Goal: Task Accomplishment & Management: Use online tool/utility

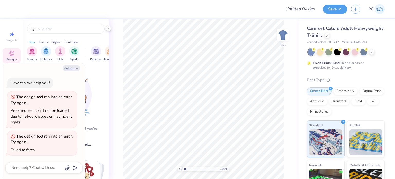
click at [108, 27] on icon at bounding box center [109, 29] width 4 height 4
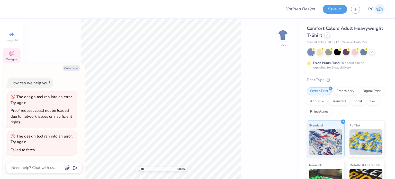
click at [329, 36] on icon at bounding box center [327, 35] width 3 height 3
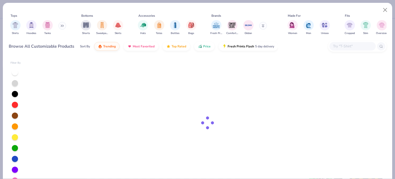
type textarea "x"
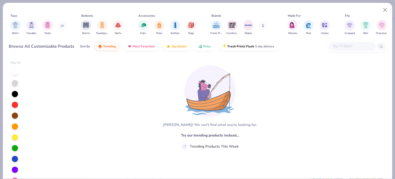
click at [348, 49] on input "text" at bounding box center [353, 46] width 40 height 6
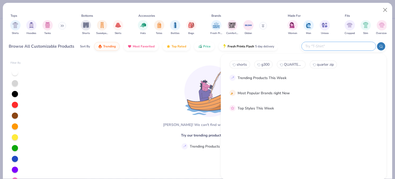
paste input "FP102"
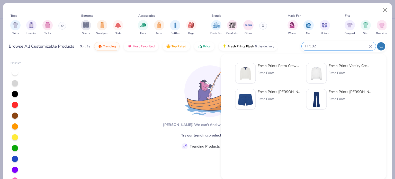
type input "FP102"
click at [247, 71] on img at bounding box center [246, 73] width 16 height 16
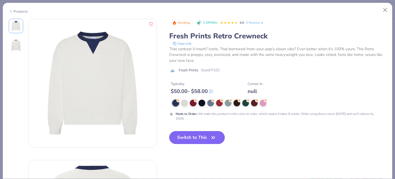
click at [192, 141] on button "Switch to This" at bounding box center [197, 137] width 56 height 13
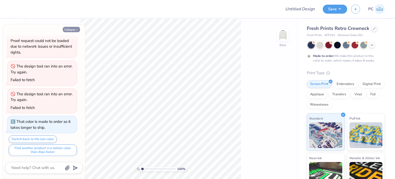
click at [76, 29] on icon "button" at bounding box center [76, 29] width 3 height 3
type textarea "x"
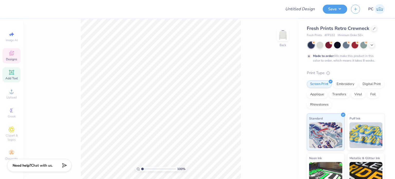
click at [12, 77] on span "Add Text" at bounding box center [11, 78] width 12 height 4
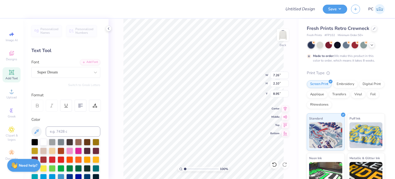
scroll to position [4, 1]
type textarea "APHI"
click at [80, 72] on div "Super Dream" at bounding box center [64, 72] width 54 height 8
click at [58, 113] on span "Varsity Team" at bounding box center [48, 112] width 20 height 5
type input "va"
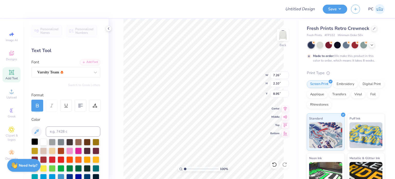
click at [35, 142] on div at bounding box center [34, 141] width 7 height 7
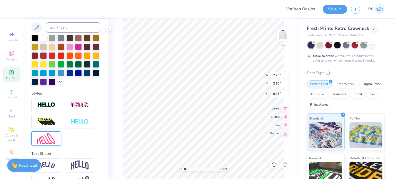
scroll to position [129, 0]
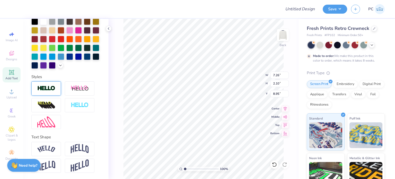
click at [44, 89] on img at bounding box center [46, 88] width 18 height 6
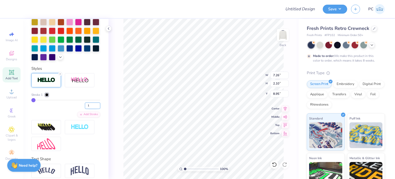
drag, startPoint x: 86, startPoint y: 114, endPoint x: 82, endPoint y: 114, distance: 4.1
click at [85, 109] on input "1" at bounding box center [92, 105] width 15 height 6
type input "2"
click at [46, 96] on div at bounding box center [46, 94] width 3 height 3
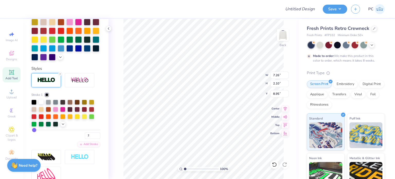
click at [40, 104] on div at bounding box center [41, 101] width 5 height 5
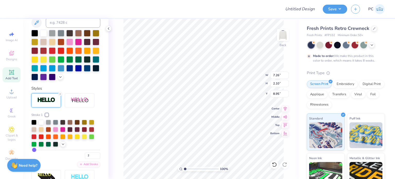
scroll to position [149, 0]
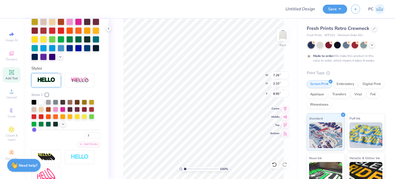
click at [69, 97] on div "Stroke 1" at bounding box center [65, 94] width 69 height 5
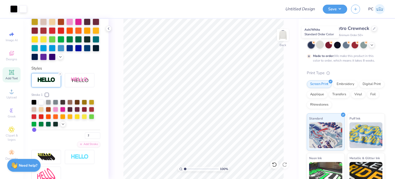
click at [319, 44] on div at bounding box center [320, 44] width 7 height 7
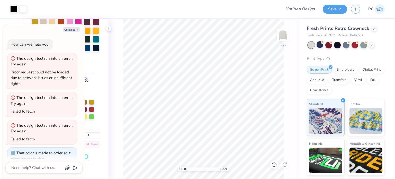
scroll to position [63, 0]
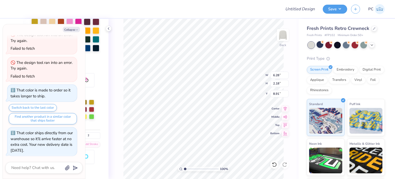
type textarea "x"
type input "3.00"
click at [66, 27] on div "Collapse How can we help you? The design tool ran into an error. Try again. Pro…" at bounding box center [44, 101] width 82 height 154
click at [69, 29] on button "Collapse" at bounding box center [71, 29] width 17 height 5
type textarea "x"
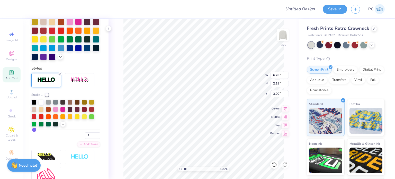
scroll to position [20, 0]
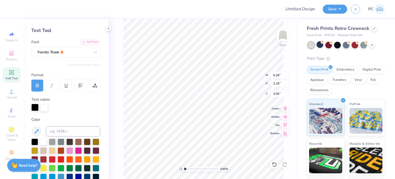
click at [36, 107] on div at bounding box center [34, 107] width 7 height 7
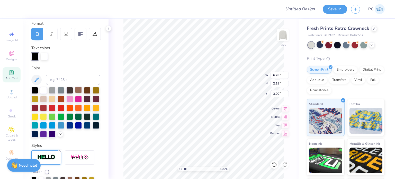
click at [79, 91] on div at bounding box center [78, 89] width 7 height 7
click at [87, 91] on div at bounding box center [87, 89] width 7 height 7
click at [36, 56] on div at bounding box center [34, 56] width 7 height 7
click at [56, 80] on input at bounding box center [73, 80] width 55 height 10
type input "439"
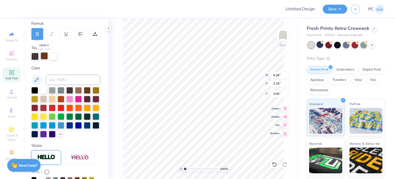
click at [44, 57] on div at bounding box center [44, 55] width 7 height 7
click at [56, 81] on input at bounding box center [73, 80] width 55 height 10
type input "439"
click at [61, 49] on div "Text colors" at bounding box center [65, 52] width 69 height 15
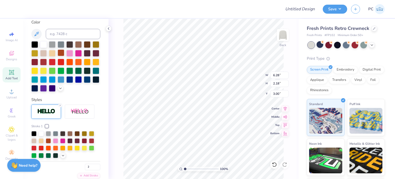
scroll to position [174, 0]
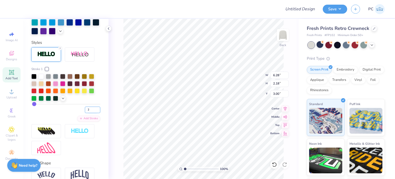
click at [85, 113] on input "2" at bounding box center [92, 110] width 15 height 6
type input "3"
type input "6.32"
type input "2.22"
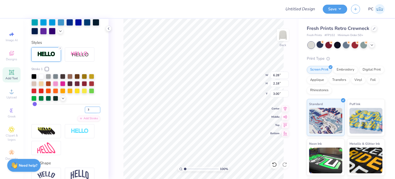
type input "2.98"
drag, startPoint x: 281, startPoint y: 75, endPoint x: 272, endPoint y: 76, distance: 8.5
click at [272, 76] on input "6.32" at bounding box center [279, 75] width 19 height 7
type input "9.00"
type input "3.16"
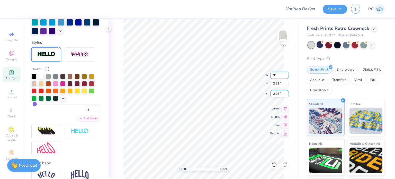
type input "2.51"
drag, startPoint x: 279, startPoint y: 73, endPoint x: 274, endPoint y: 73, distance: 5.4
click at [274, 73] on input "9.00" at bounding box center [279, 75] width 19 height 7
type input "12.00"
type input "4.22"
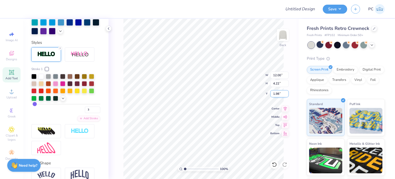
drag, startPoint x: 281, startPoint y: 92, endPoint x: 272, endPoint y: 93, distance: 9.0
click at [272, 93] on input "1.98" at bounding box center [279, 93] width 19 height 7
type input "3.00"
drag, startPoint x: 281, startPoint y: 76, endPoint x: 274, endPoint y: 75, distance: 7.2
click at [274, 75] on input "12.00" at bounding box center [279, 75] width 19 height 7
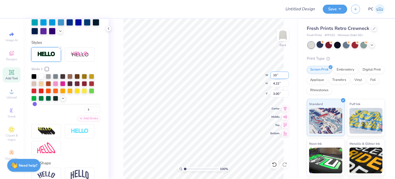
type input "10.00"
type input "3.51"
type input "3.35"
drag, startPoint x: 282, startPoint y: 75, endPoint x: 270, endPoint y: 75, distance: 11.3
click at [270, 75] on input "10.00" at bounding box center [279, 75] width 19 height 7
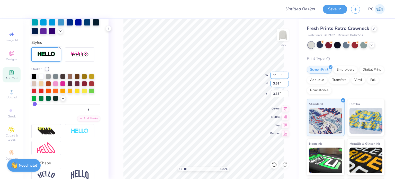
type input "11.00"
type input "3.86"
drag, startPoint x: 281, startPoint y: 92, endPoint x: 273, endPoint y: 92, distance: 8.5
click at [273, 92] on input "3.18" at bounding box center [279, 93] width 19 height 7
type input "3.00"
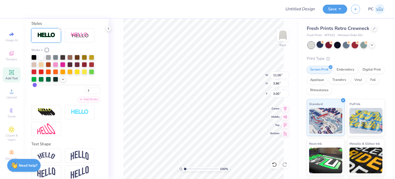
scroll to position [209, 0]
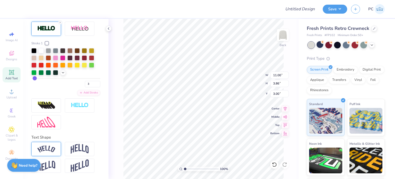
click at [52, 146] on img at bounding box center [46, 148] width 18 height 7
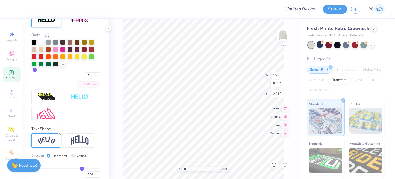
type input "15.66"
type input "5.44"
type input "2.21"
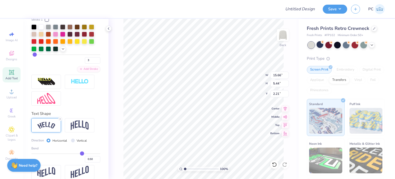
scroll to position [239, 0]
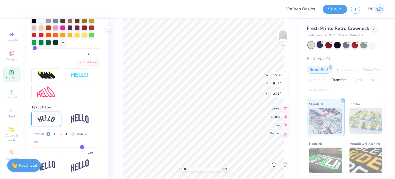
type input "0.44"
type input "0.36"
type input "0.26"
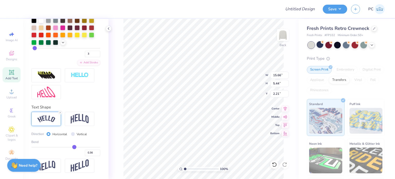
type input "0.26"
type input "0.21"
type input "0.15"
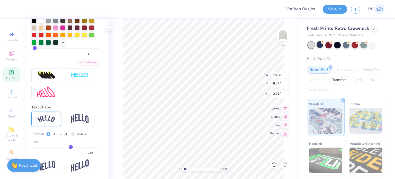
type input "0.12"
type input "0.1"
type input "0.10"
type input "0.08"
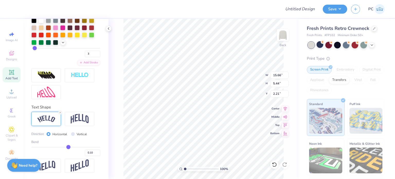
type input "0.08"
type input "0.06"
type input "0.05"
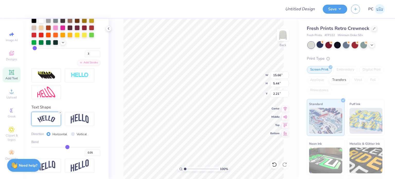
type input "0.04"
drag, startPoint x: 78, startPoint y: 147, endPoint x: 65, endPoint y: 147, distance: 13.1
type input "0.04"
click at [65, 147] on input "range" at bounding box center [65, 147] width 69 height 1
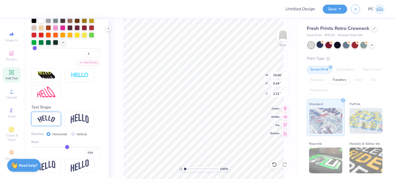
type input "11.28"
type input "3.87"
type input "2.99"
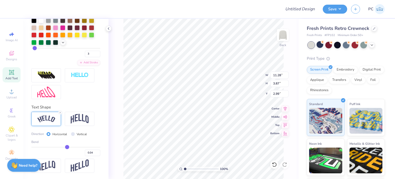
type input "0.05"
type input "0.06"
type input "0.07"
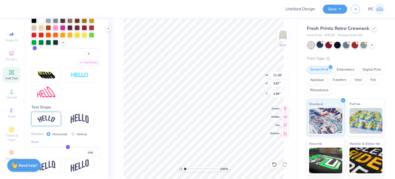
type input "0.07"
type input "0.1"
type input "0.10"
type input "0.12"
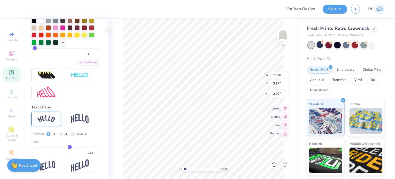
type input "0.14"
type input "0.16"
type input "0.17"
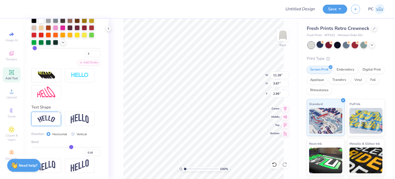
type input "0.17"
drag, startPoint x: 65, startPoint y: 147, endPoint x: 69, endPoint y: 147, distance: 3.9
type input "0.17"
click at [69, 147] on input "range" at bounding box center [65, 147] width 69 height 1
type input "12.43"
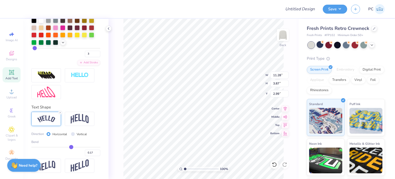
type input "4.05"
type input "2.90"
type input "0.2"
type input "0.20"
type input "0.21"
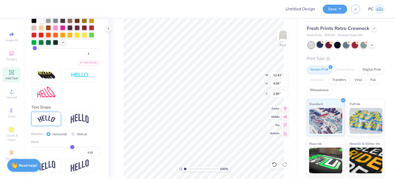
type input "0.21"
type input "0.24"
type input "0.25"
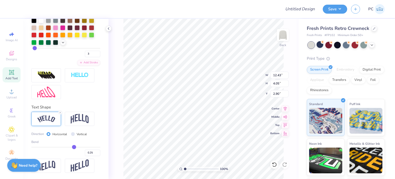
type input "0.26"
type input "0.27"
type input "0.28"
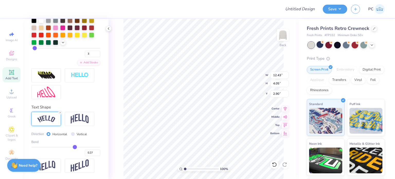
type input "0.28"
type input "0.29"
drag, startPoint x: 69, startPoint y: 147, endPoint x: 73, endPoint y: 147, distance: 3.9
type input "0.29"
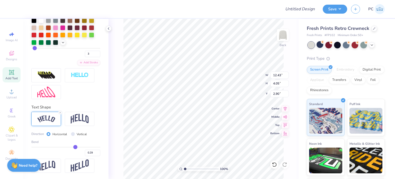
click at [73, 147] on input "range" at bounding box center [65, 147] width 69 height 1
type input "13.69"
type input "4.41"
type input "2.72"
type input "0.31"
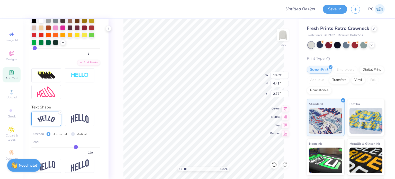
type input "0.31"
type input "0.32"
type input "0.33"
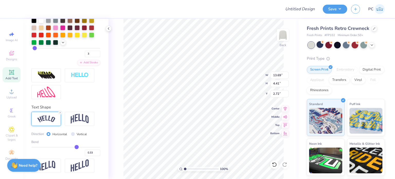
type input "0.34"
click at [74, 147] on input "range" at bounding box center [65, 147] width 69 height 1
type input "14.19"
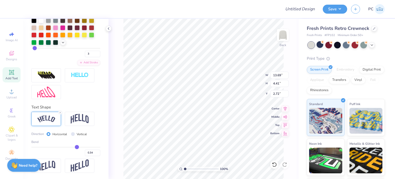
type input "4.62"
type input "2.62"
click at [60, 112] on line at bounding box center [60, 113] width 2 height 2
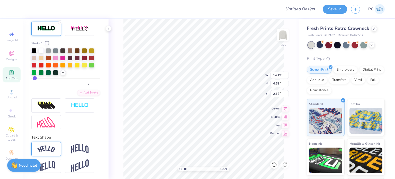
type input "11.00"
type input "3.86"
type input "3.00"
click at [78, 152] on img at bounding box center [80, 149] width 18 height 10
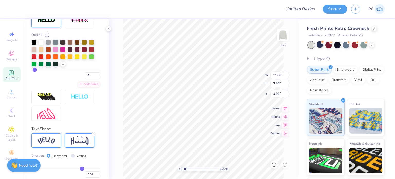
type input "6.10"
type input "1.88"
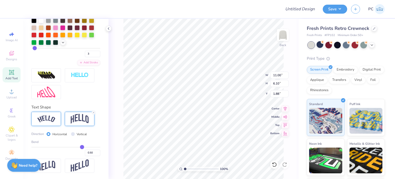
scroll to position [239, 0]
drag, startPoint x: 77, startPoint y: 146, endPoint x: 74, endPoint y: 146, distance: 2.6
click at [74, 146] on div "Bend 0.50" at bounding box center [65, 147] width 69 height 16
type input "0.48"
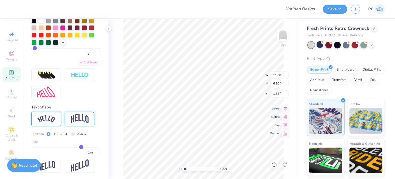
type input "0.46"
type input "0.44"
type input "0.42"
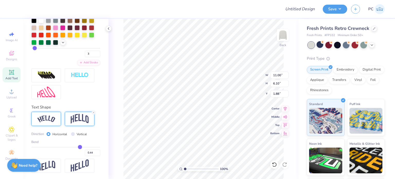
type input "0.42"
type input "0.36"
type input "0.31"
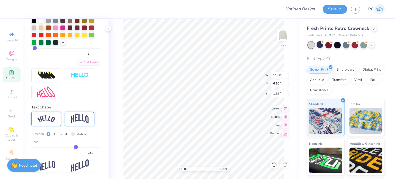
type input "0.29"
type input "0.28"
type input "0.26"
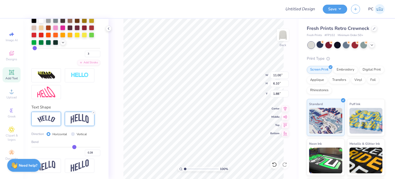
type input "0.26"
type input "0.25"
type input "0.23"
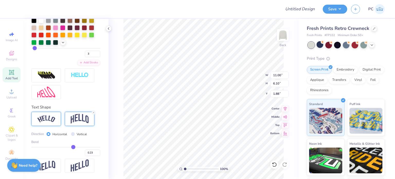
type input "0.21"
type input "0.19"
type input "0.18"
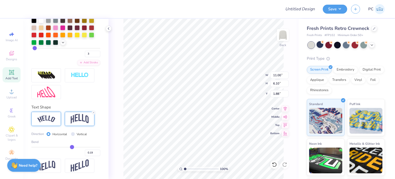
type input "0.18"
drag, startPoint x: 78, startPoint y: 148, endPoint x: 69, endPoint y: 148, distance: 9.3
type input "0.18"
click at [69, 147] on input "range" at bounding box center [65, 147] width 69 height 1
type input "4.63"
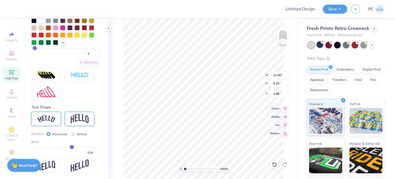
type input "2.62"
type input "0.19"
type input "0.21"
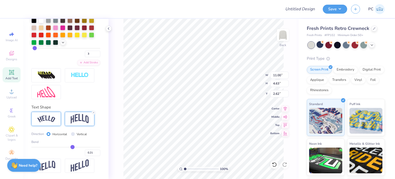
type input "0.25"
type input "0.27"
type input "0.29"
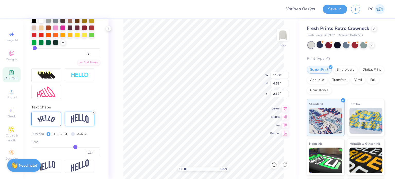
type input "0.29"
type input "0.3"
type input "0.30"
type input "0.29"
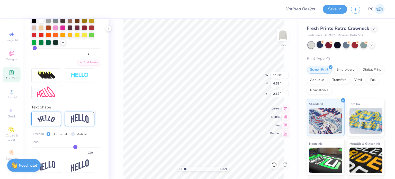
type input "0.28"
type input "0.27"
type input "0.26"
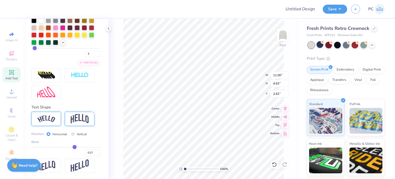
type input "0.26"
click at [72, 147] on input "range" at bounding box center [65, 147] width 69 height 1
type input "4.98"
type input "2.44"
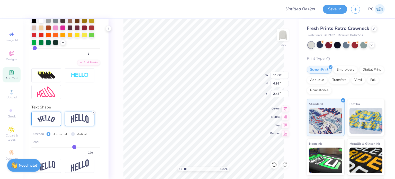
type input "0.28"
type input "0.29"
type input "0.31"
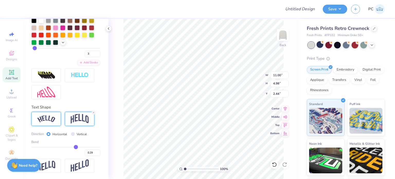
type input "0.31"
type input "0.33"
type input "0.34"
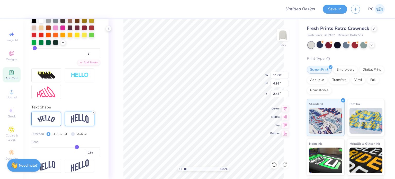
type input "0.35"
click at [74, 147] on input "range" at bounding box center [65, 147] width 69 height 1
type input "5.39"
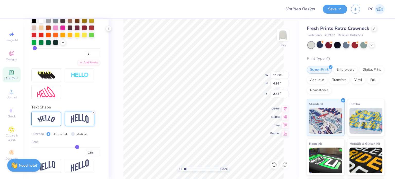
type input "2.24"
type input "0.33"
type input "0.32"
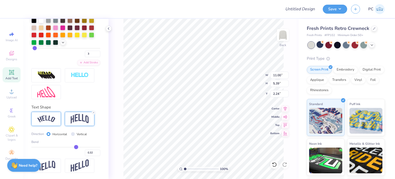
type input "0.31"
click at [73, 147] on input "range" at bounding box center [65, 147] width 69 height 1
type input "5.20"
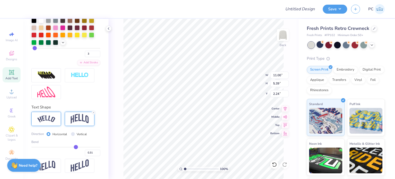
type input "2.33"
drag, startPoint x: 280, startPoint y: 93, endPoint x: 271, endPoint y: 94, distance: 9.3
click at [271, 94] on input "2.33" at bounding box center [279, 93] width 19 height 7
type input "2.00"
click at [285, 107] on icon at bounding box center [285, 108] width 7 height 6
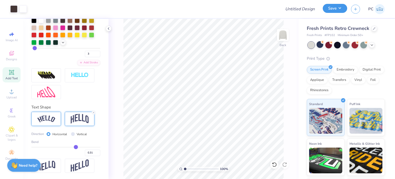
click at [335, 11] on button "Save" at bounding box center [335, 8] width 24 height 9
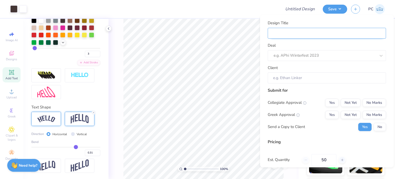
click at [364, 35] on input "Design Title" at bounding box center [327, 33] width 118 height 11
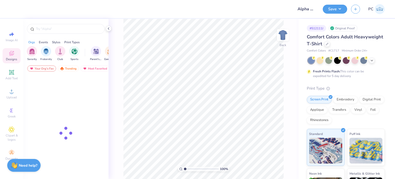
click at [339, 9] on button "Save" at bounding box center [335, 9] width 24 height 9
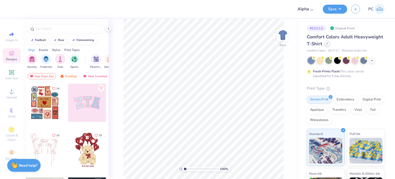
click at [330, 45] on div at bounding box center [327, 44] width 6 height 6
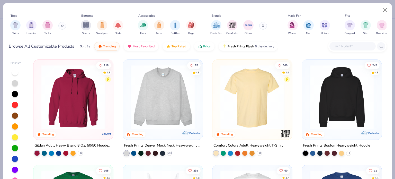
click at [342, 47] on input "text" at bounding box center [353, 46] width 40 height 6
paste input "FP102"
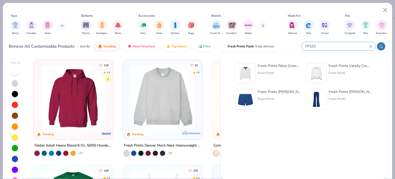
type input "FP102"
click at [246, 73] on img at bounding box center [246, 73] width 16 height 16
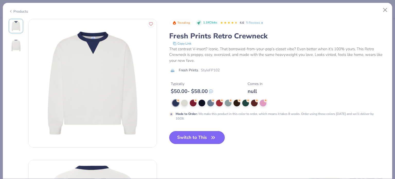
click at [192, 136] on button "Switch to This" at bounding box center [197, 137] width 56 height 13
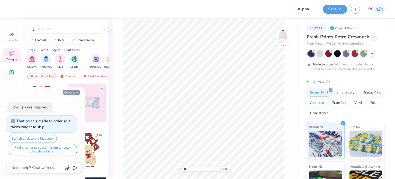
click at [73, 91] on button "Collapse" at bounding box center [71, 92] width 17 height 5
type textarea "x"
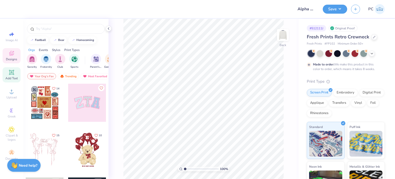
click at [13, 74] on icon at bounding box center [11, 72] width 6 height 6
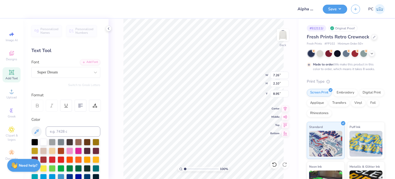
scroll to position [4, 1]
type textarea "APHI"
click at [77, 69] on div "Super Dream" at bounding box center [64, 72] width 54 height 8
click at [65, 116] on div "Varsity Team" at bounding box center [65, 113] width 65 height 8
type input "VARS"
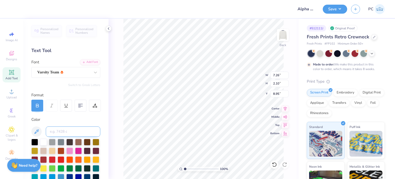
click at [58, 133] on input at bounding box center [73, 131] width 55 height 10
type input "439C"
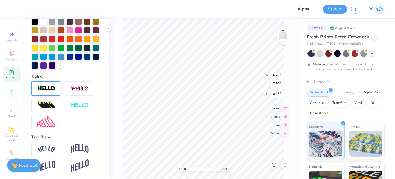
click at [49, 85] on div at bounding box center [46, 88] width 30 height 14
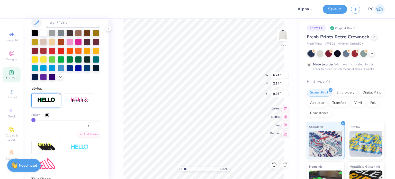
type input "6.24"
type input "2.14"
type input "8.93"
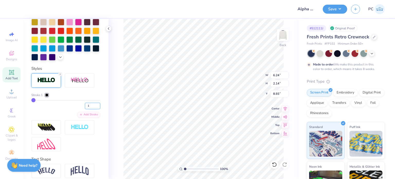
click at [85, 109] on input "1" at bounding box center [92, 106] width 15 height 6
type input "3"
type input "6.32"
type input "2.22"
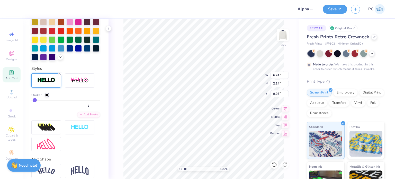
type input "8.89"
click at [48, 96] on div at bounding box center [46, 94] width 3 height 3
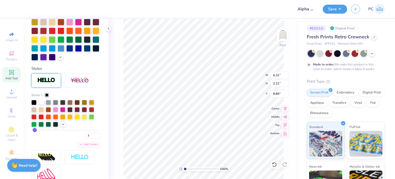
click at [42, 104] on div at bounding box center [41, 101] width 5 height 5
click at [65, 97] on div "Stroke 1" at bounding box center [65, 95] width 69 height 5
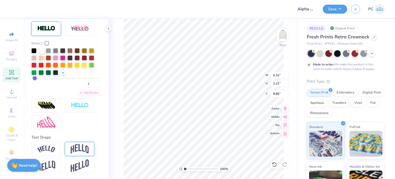
click at [78, 145] on img at bounding box center [80, 149] width 18 height 10
type input "3.50"
type input "8.25"
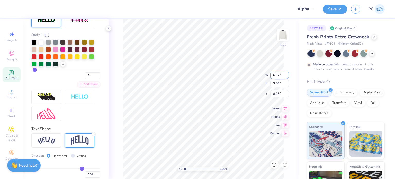
drag, startPoint x: 280, startPoint y: 74, endPoint x: 271, endPoint y: 73, distance: 8.5
click at [271, 73] on input "6.32" at bounding box center [279, 75] width 19 height 7
type input "9.00"
type input "4.99"
type input "7.50"
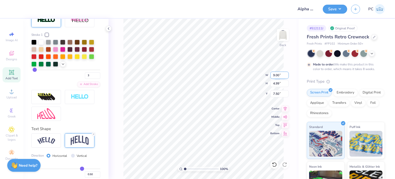
click at [273, 75] on input "9.00" at bounding box center [279, 75] width 19 height 7
type input "11.00"
type input "6.10"
type input "6.95"
type input "0.41"
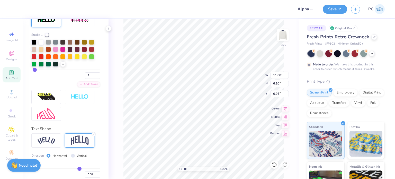
type input "0.41"
type input "0.4"
type input "0.40"
type input "0.39"
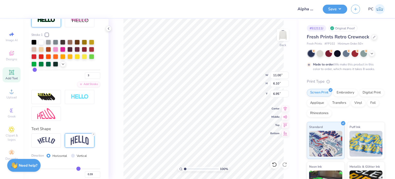
type input "0.39"
click at [76, 169] on input "range" at bounding box center [65, 168] width 69 height 1
type input "5.57"
type input "7.21"
drag, startPoint x: 277, startPoint y: 94, endPoint x: 274, endPoint y: 94, distance: 3.1
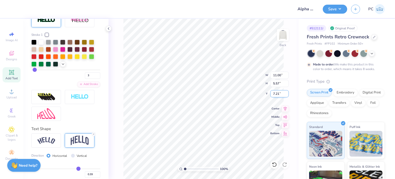
click at [274, 94] on input "7.21" at bounding box center [279, 93] width 19 height 7
type input "2.00"
click at [321, 53] on div at bounding box center [320, 53] width 7 height 7
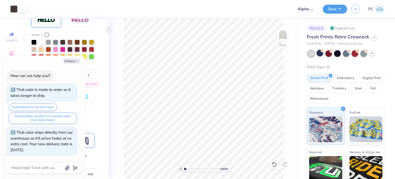
click at [373, 54] on icon at bounding box center [372, 53] width 4 height 4
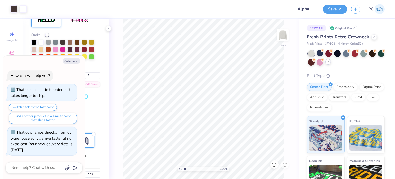
click at [340, 15] on div "Save PC" at bounding box center [359, 9] width 72 height 18
click at [339, 11] on button "Save" at bounding box center [335, 8] width 24 height 9
type textarea "x"
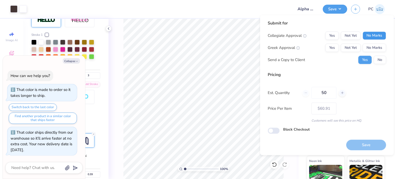
click at [374, 37] on button "No Marks" at bounding box center [374, 35] width 23 height 8
click at [330, 44] on button "Yes" at bounding box center [332, 47] width 13 height 8
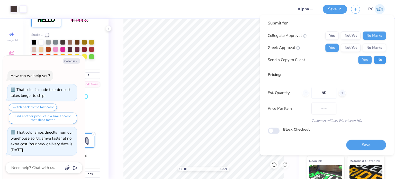
type input "$60.91"
click at [383, 61] on button "No" at bounding box center [380, 60] width 12 height 8
type textarea "x"
click at [354, 144] on button "Save" at bounding box center [366, 144] width 40 height 11
type input "$60.91"
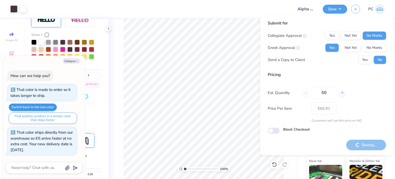
type textarea "x"
type input "– –"
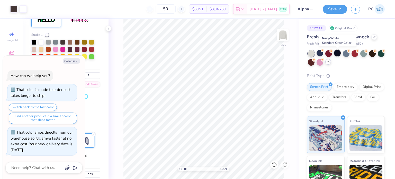
click at [337, 52] on div at bounding box center [337, 53] width 7 height 7
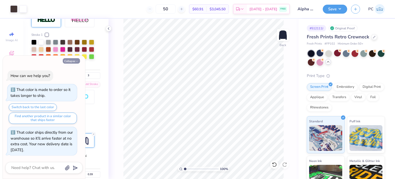
click at [75, 61] on icon "button" at bounding box center [76, 61] width 3 height 3
type textarea "x"
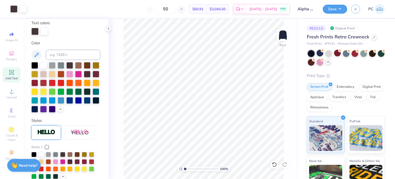
scroll to position [54, 0]
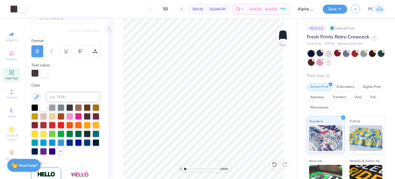
click at [36, 72] on div at bounding box center [34, 72] width 7 height 7
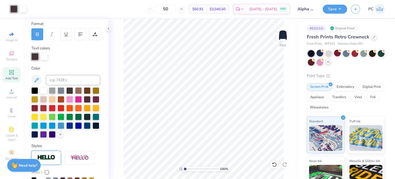
scroll to position [80, 0]
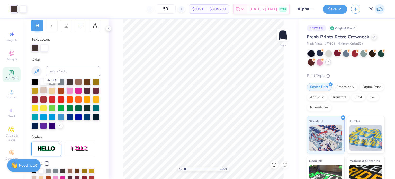
click at [47, 90] on div at bounding box center [43, 90] width 7 height 7
click at [58, 127] on icon at bounding box center [60, 125] width 4 height 4
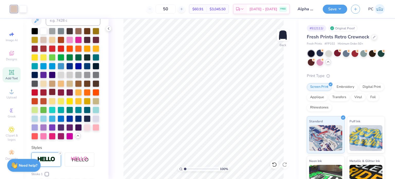
scroll to position [131, 0]
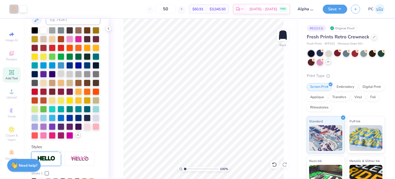
click at [58, 77] on div at bounding box center [61, 73] width 7 height 7
click at [66, 77] on div at bounding box center [69, 73] width 7 height 7
click at [75, 77] on div at bounding box center [78, 73] width 7 height 7
click at [84, 77] on div at bounding box center [87, 73] width 7 height 7
click at [93, 77] on div at bounding box center [96, 73] width 7 height 7
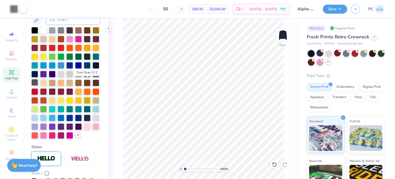
click at [38, 84] on div at bounding box center [34, 82] width 7 height 7
click at [70, 94] on div at bounding box center [69, 91] width 7 height 7
click at [71, 94] on div at bounding box center [69, 91] width 7 height 7
click at [93, 42] on div at bounding box center [96, 38] width 7 height 7
click at [84, 42] on div at bounding box center [87, 38] width 7 height 7
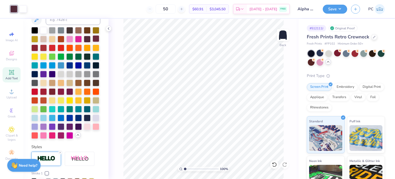
click at [93, 42] on div at bounding box center [96, 38] width 7 height 7
click at [70, 94] on div at bounding box center [69, 91] width 7 height 7
click at [340, 10] on button "Save" at bounding box center [335, 8] width 24 height 9
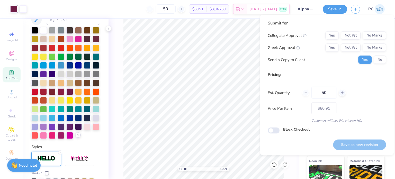
click at [373, 41] on div "Collegiate Approval Yes Not Yet No Marks Greek Approval Yes Not Yet No Marks Se…" at bounding box center [327, 47] width 118 height 32
click at [373, 34] on button "No Marks" at bounding box center [374, 35] width 23 height 8
click at [379, 49] on button "No Marks" at bounding box center [374, 47] width 23 height 8
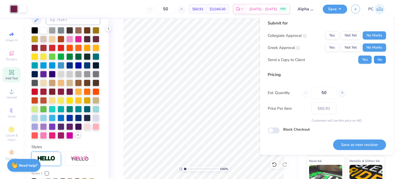
click at [382, 59] on button "No" at bounding box center [380, 60] width 12 height 8
click at [353, 143] on button "Save as new revision" at bounding box center [359, 144] width 53 height 11
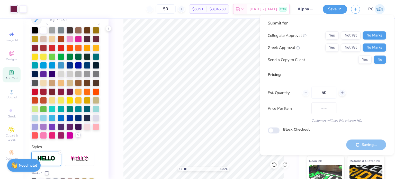
type input "$60.91"
